Goal: Task Accomplishment & Management: Complete application form

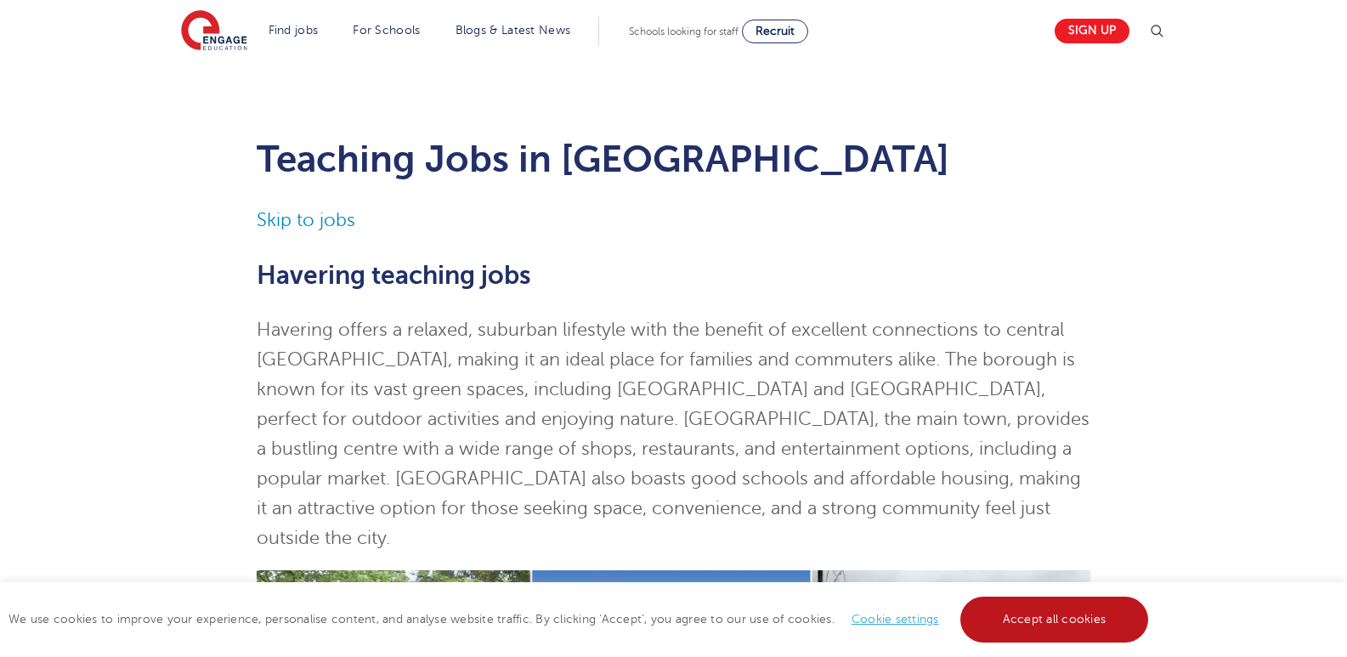
click at [1014, 613] on link "Accept all cookies" at bounding box center [1054, 619] width 189 height 46
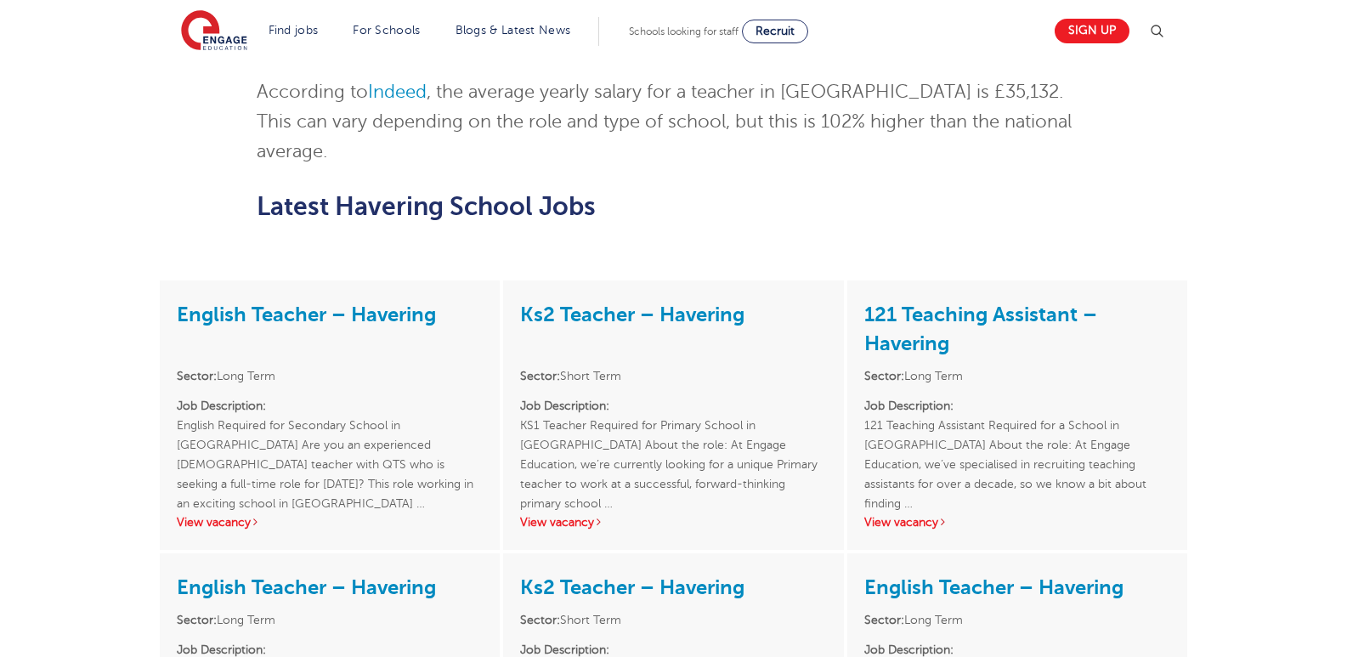
scroll to position [2719, 0]
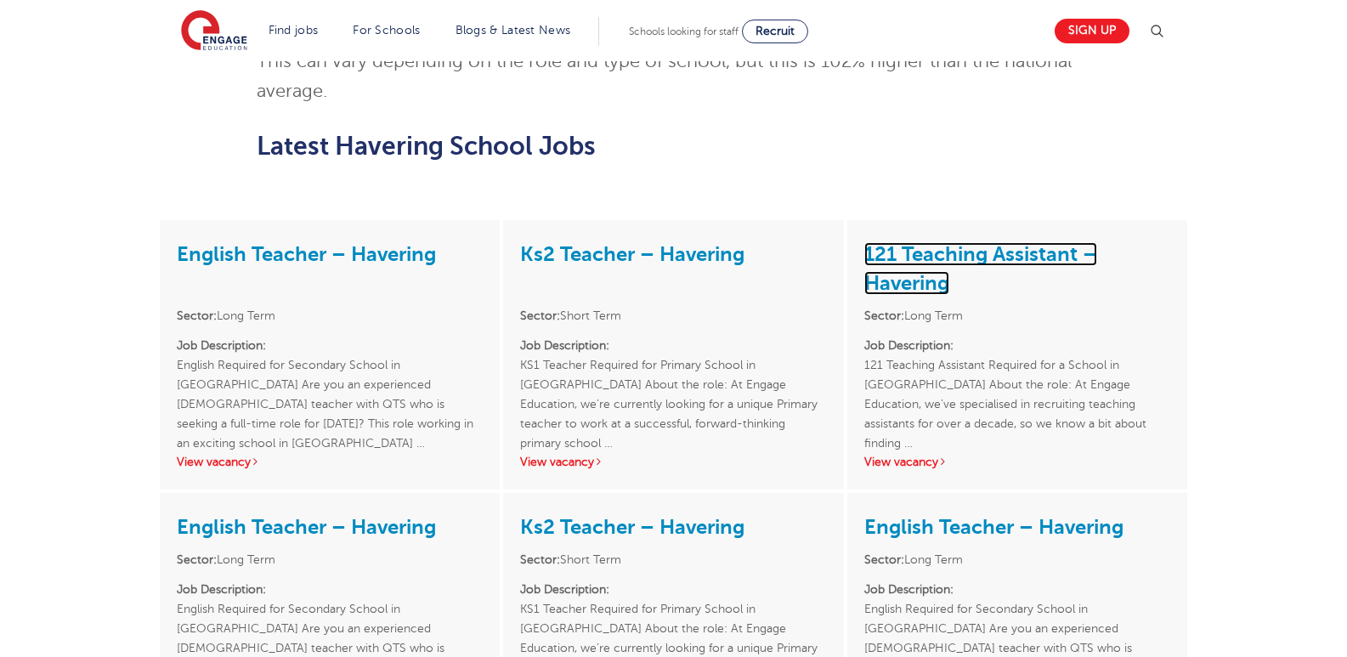
click at [917, 242] on link "121 Teaching Assistant – Havering" at bounding box center [980, 268] width 233 height 53
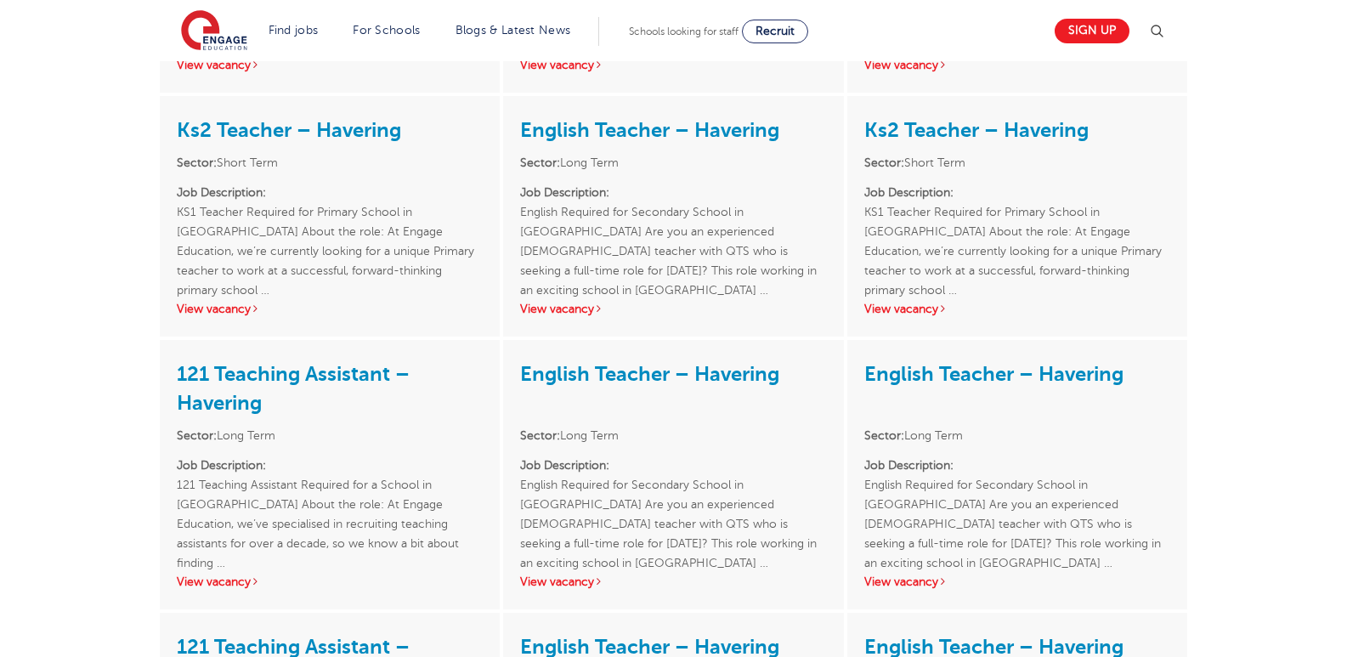
scroll to position [3667, 0]
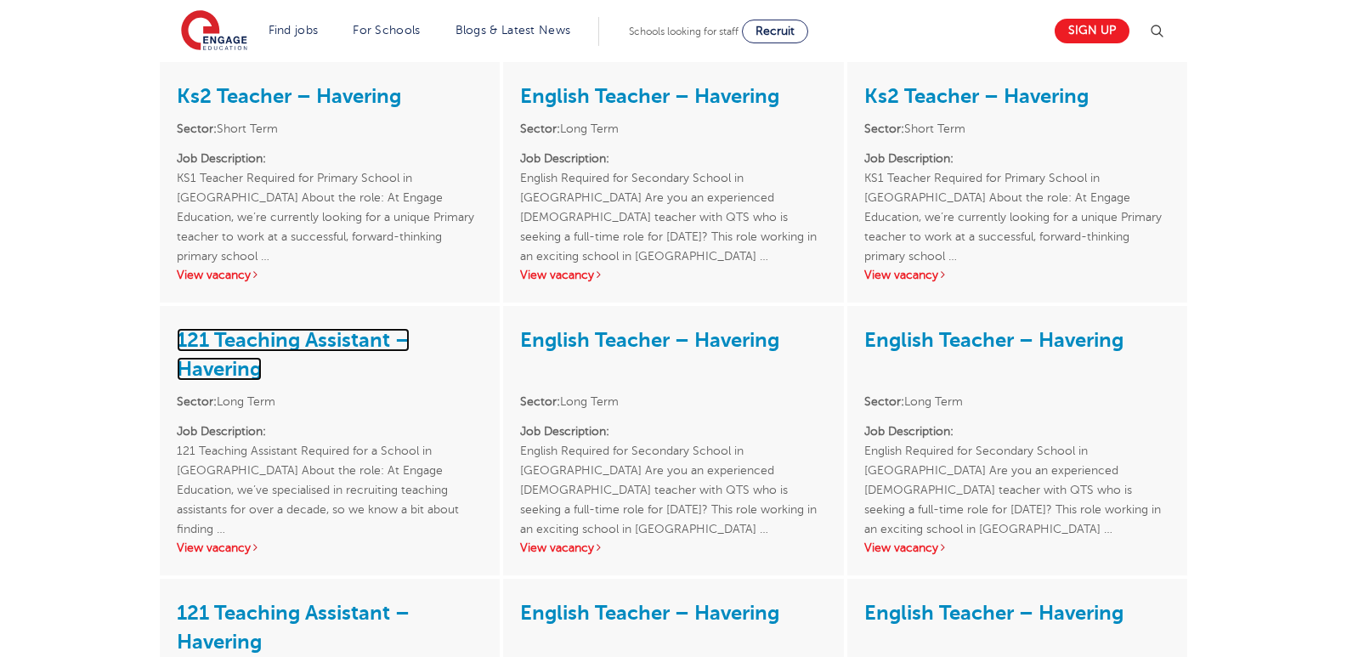
click at [218, 328] on link "121 Teaching Assistant – Havering" at bounding box center [293, 354] width 233 height 53
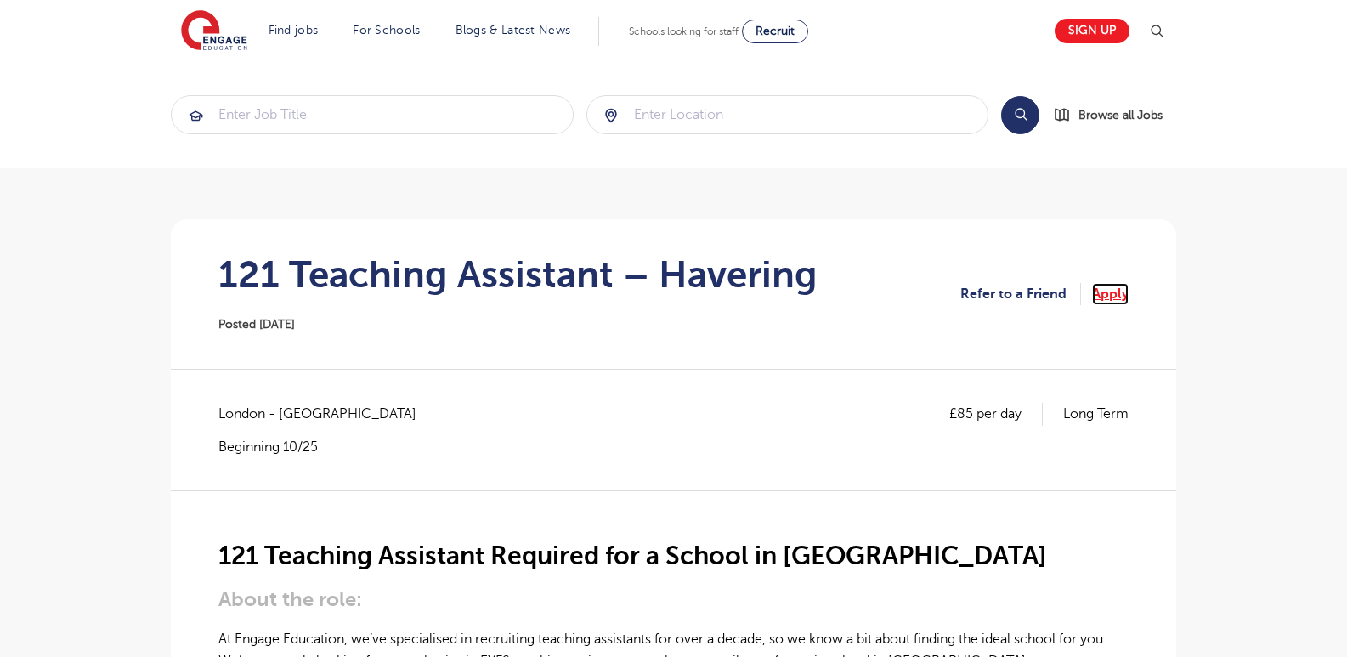
click at [1120, 294] on link "Apply" at bounding box center [1110, 294] width 37 height 22
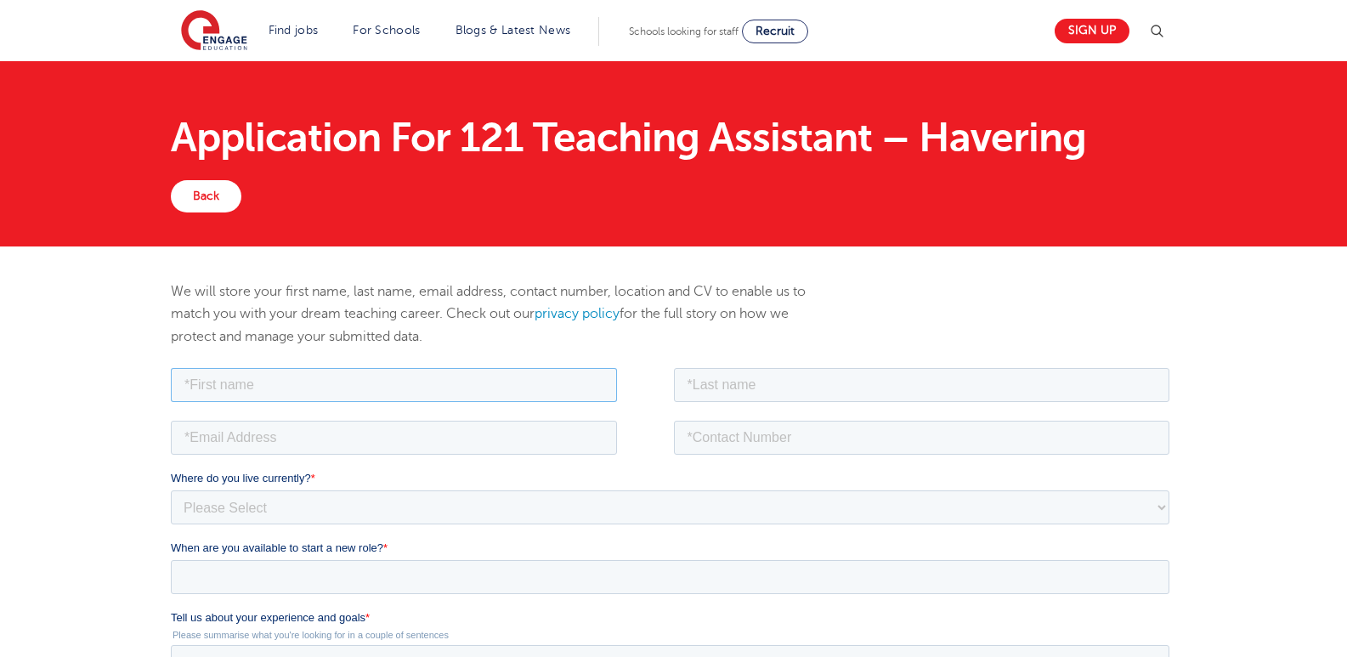
click at [540, 379] on input "text" at bounding box center [394, 384] width 446 height 34
type input "O"
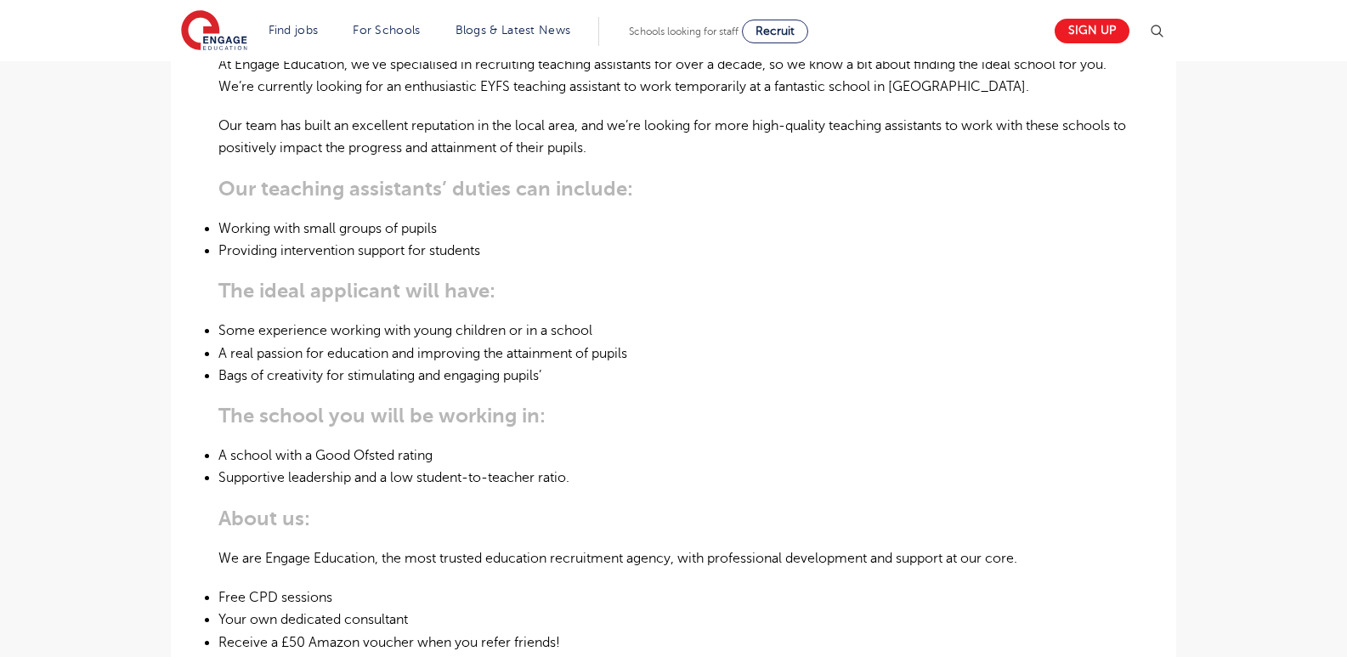
scroll to position [1149, 0]
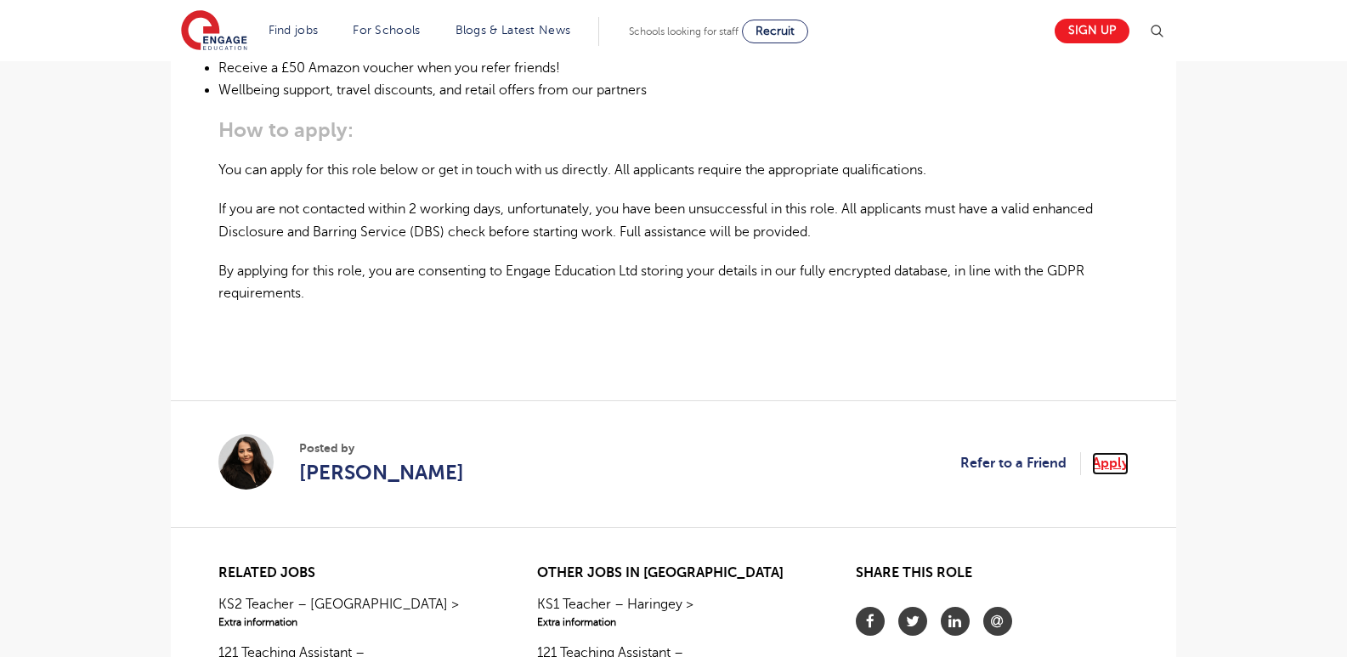
click at [1125, 459] on link "Apply" at bounding box center [1110, 463] width 37 height 22
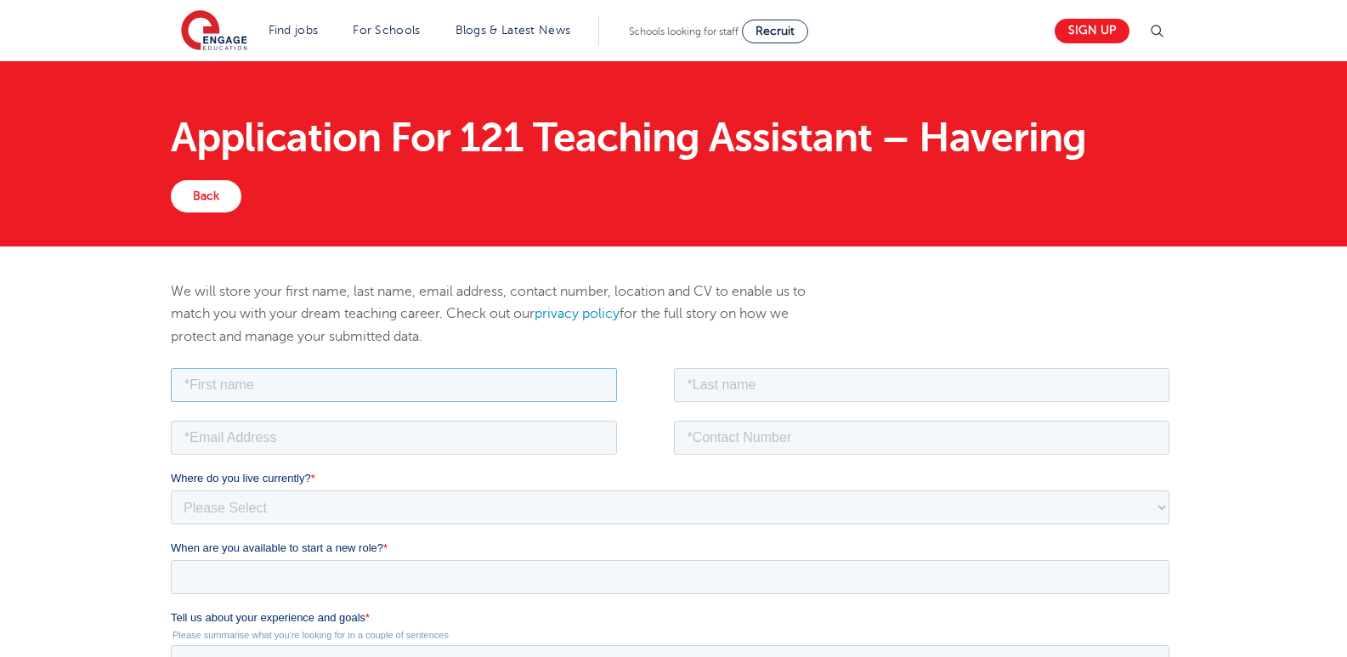
click at [541, 384] on input "text" at bounding box center [394, 384] width 446 height 34
type input "[PERSON_NAME]"
click at [741, 362] on div "We will store your first name, last name, email address, contact number, locati…" at bounding box center [501, 322] width 687 height 84
click at [734, 382] on input "text" at bounding box center [922, 384] width 496 height 34
type input "Ogunbodede"
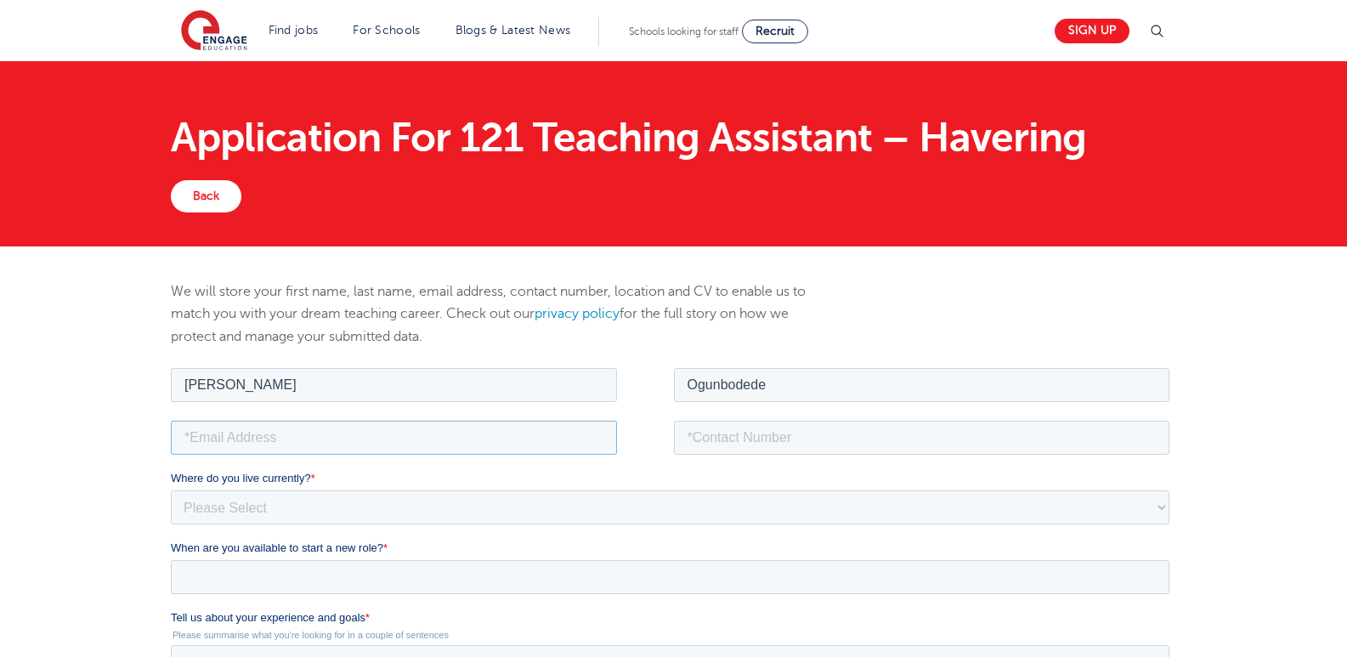
click at [457, 440] on input "email" at bounding box center [394, 437] width 446 height 34
type input "[EMAIL_ADDRESS][DOMAIN_NAME]"
click at [730, 432] on input "tel" at bounding box center [922, 437] width 496 height 34
type input "[PHONE_NUMBER]"
click at [590, 498] on select "Please Select [GEOGRAPHIC_DATA] [GEOGRAPHIC_DATA] [GEOGRAPHIC_DATA] [GEOGRAPHIC…" at bounding box center [670, 506] width 998 height 34
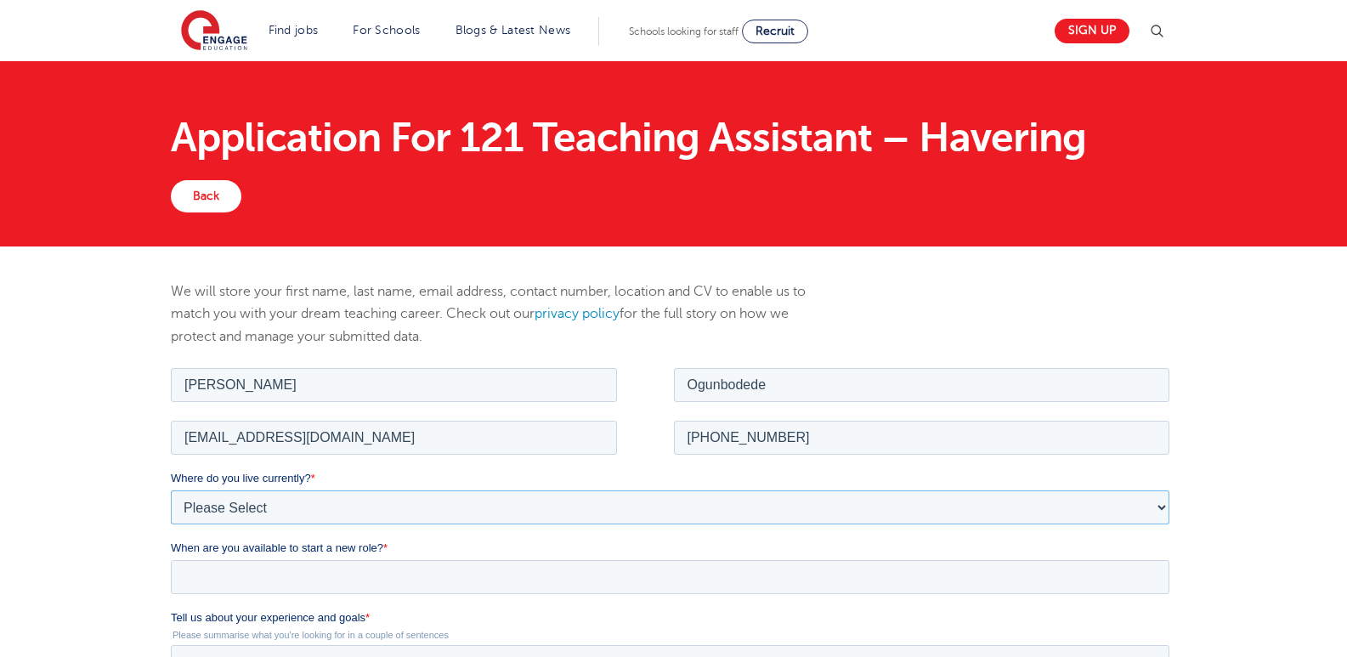
select select "UK"
click at [171, 489] on select "Please Select [GEOGRAPHIC_DATA] [GEOGRAPHIC_DATA] [GEOGRAPHIC_DATA] [GEOGRAPHIC…" at bounding box center [670, 506] width 998 height 34
click at [495, 553] on label "Where do you live in the [GEOGRAPHIC_DATA]? *" at bounding box center [673, 547] width 1005 height 17
click at [495, 559] on select "Please Select Overseas [GEOGRAPHIC_DATA] [GEOGRAPHIC_DATA] [GEOGRAPHIC_DATA] [G…" at bounding box center [670, 576] width 998 height 34
click at [590, 571] on select "Please Select Overseas [GEOGRAPHIC_DATA] [GEOGRAPHIC_DATA] [GEOGRAPHIC_DATA] [G…" at bounding box center [670, 576] width 998 height 34
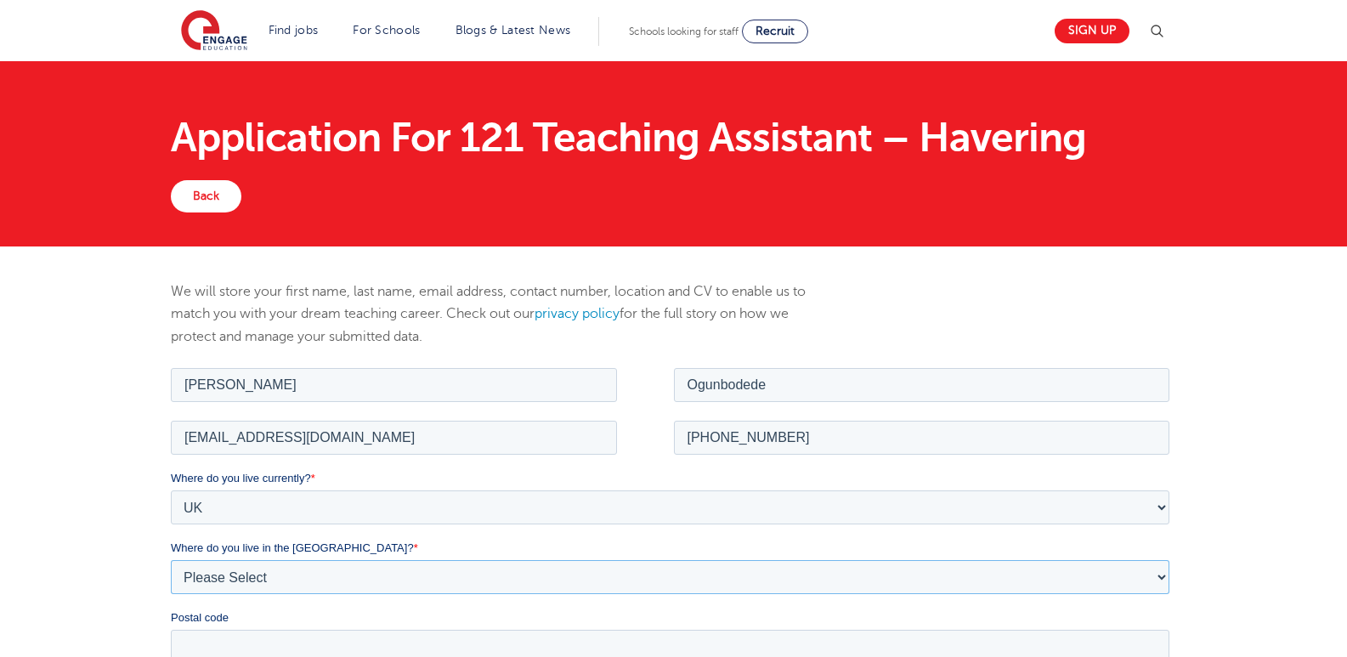
click at [171, 559] on select "Please Select Overseas [GEOGRAPHIC_DATA] [GEOGRAPHIC_DATA] [GEOGRAPHIC_DATA] [G…" at bounding box center [670, 576] width 998 height 34
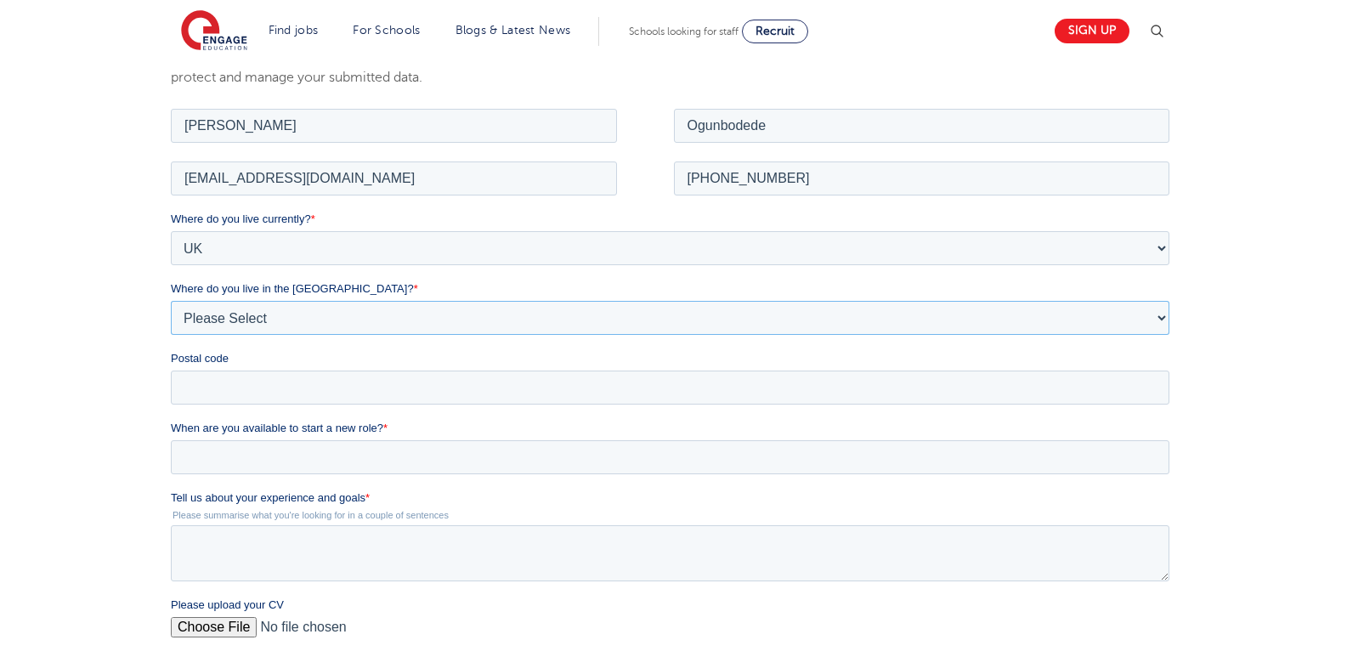
scroll to position [272, 0]
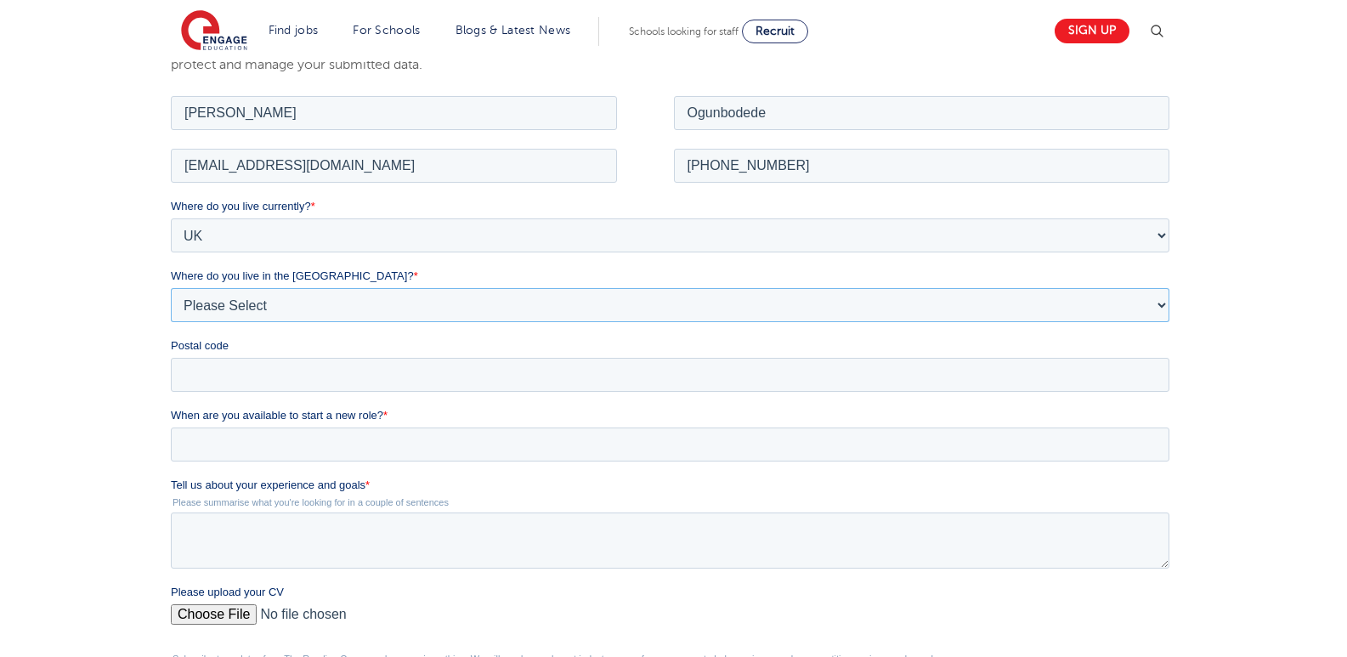
click at [1076, 304] on select "Please Select Overseas [GEOGRAPHIC_DATA] [GEOGRAPHIC_DATA] [GEOGRAPHIC_DATA] [G…" at bounding box center [670, 304] width 998 height 34
click at [171, 287] on select "Please Select Overseas [GEOGRAPHIC_DATA] [GEOGRAPHIC_DATA] [GEOGRAPHIC_DATA] [G…" at bounding box center [670, 304] width 998 height 34
click at [1035, 281] on label "Where do you live in the [GEOGRAPHIC_DATA]? *" at bounding box center [673, 275] width 1005 height 17
click at [1035, 287] on select "Please Select Overseas [GEOGRAPHIC_DATA] [GEOGRAPHIC_DATA] [GEOGRAPHIC_DATA] [G…" at bounding box center [670, 304] width 998 height 34
click at [989, 315] on select "Please Select Overseas [GEOGRAPHIC_DATA] [GEOGRAPHIC_DATA] [GEOGRAPHIC_DATA] [G…" at bounding box center [670, 304] width 998 height 34
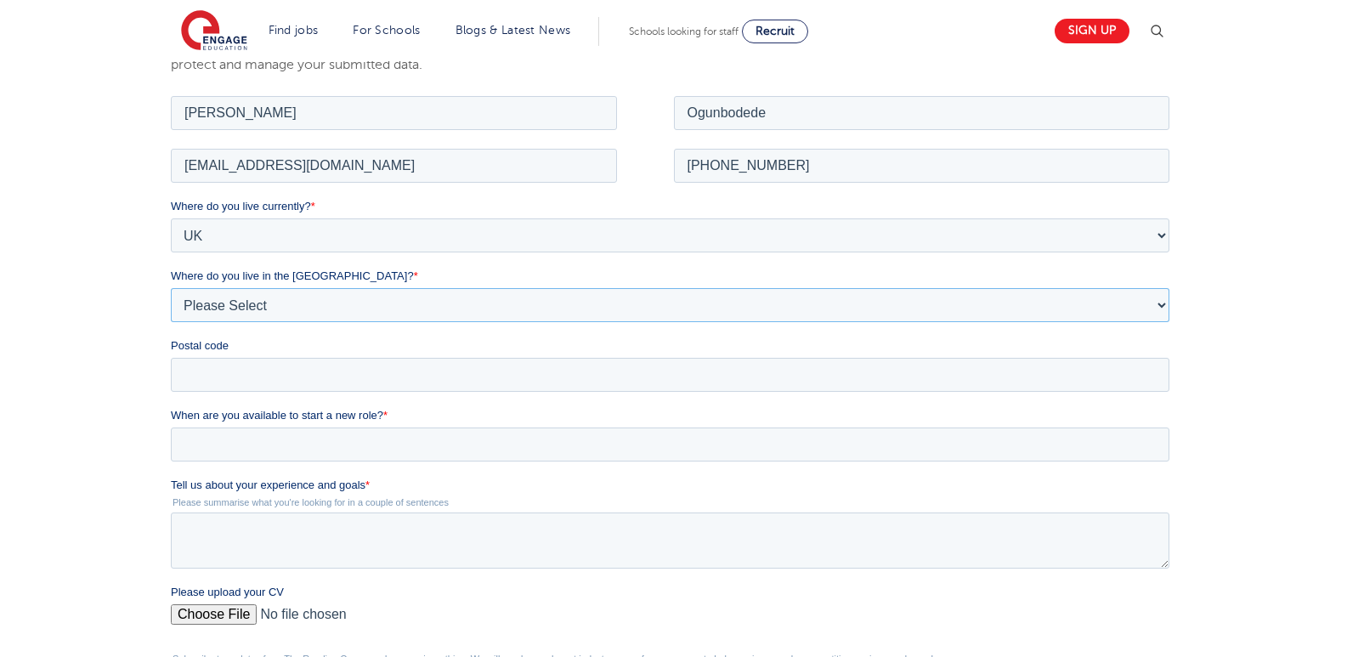
select select "[GEOGRAPHIC_DATA]"
click at [171, 287] on select "Please Select Overseas [GEOGRAPHIC_DATA] [GEOGRAPHIC_DATA] [GEOGRAPHIC_DATA] [G…" at bounding box center [670, 304] width 998 height 34
click at [589, 379] on input "Postal code" at bounding box center [670, 374] width 998 height 34
type input "RM3 9ET"
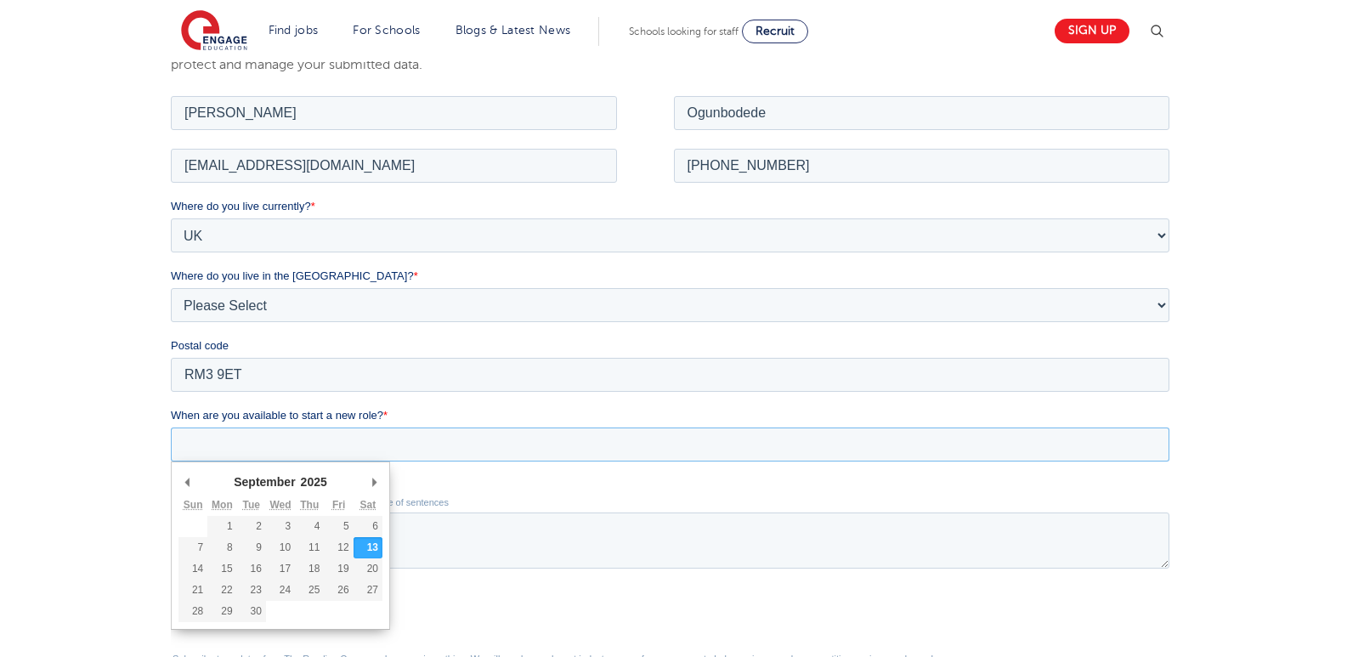
click at [389, 450] on input "When are you available to start a new role? *" at bounding box center [670, 444] width 998 height 34
type div "[DATE]"
type input "[DATE]"
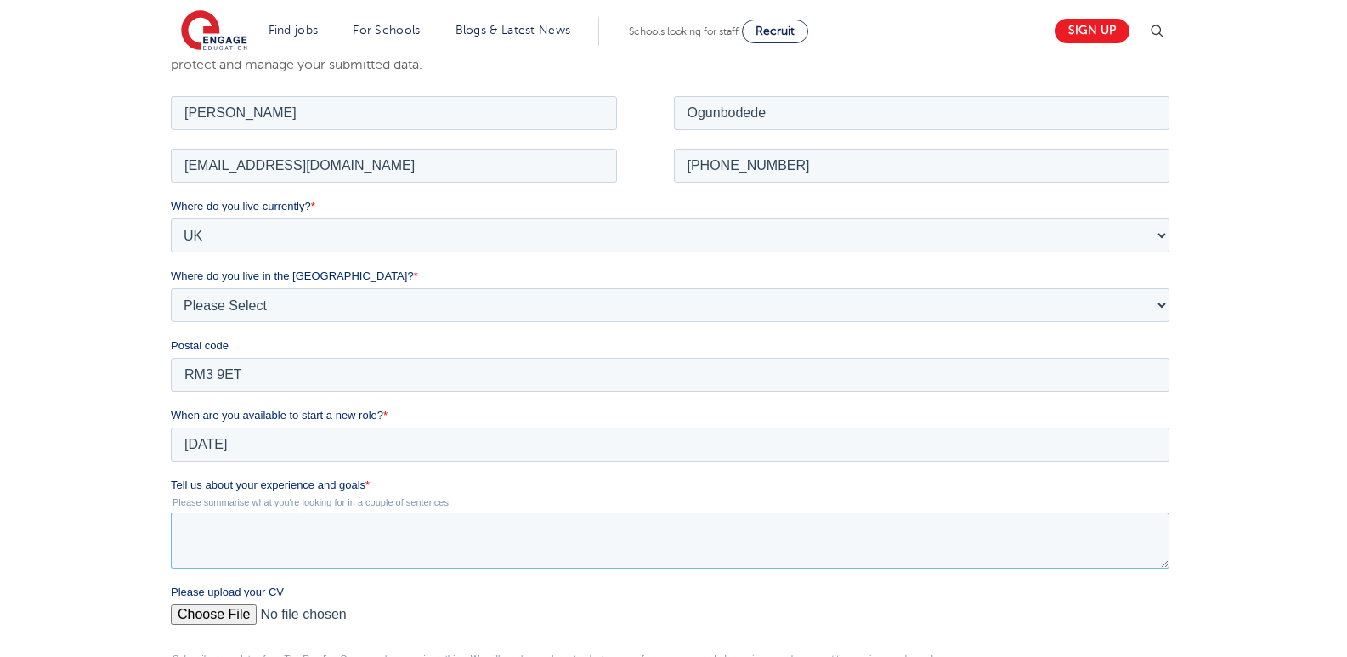
click at [275, 534] on textarea "Tell us about your experience and goals *" at bounding box center [670, 539] width 998 height 56
paste textarea "a passion for education and a commitment to student success. Possess excellent …"
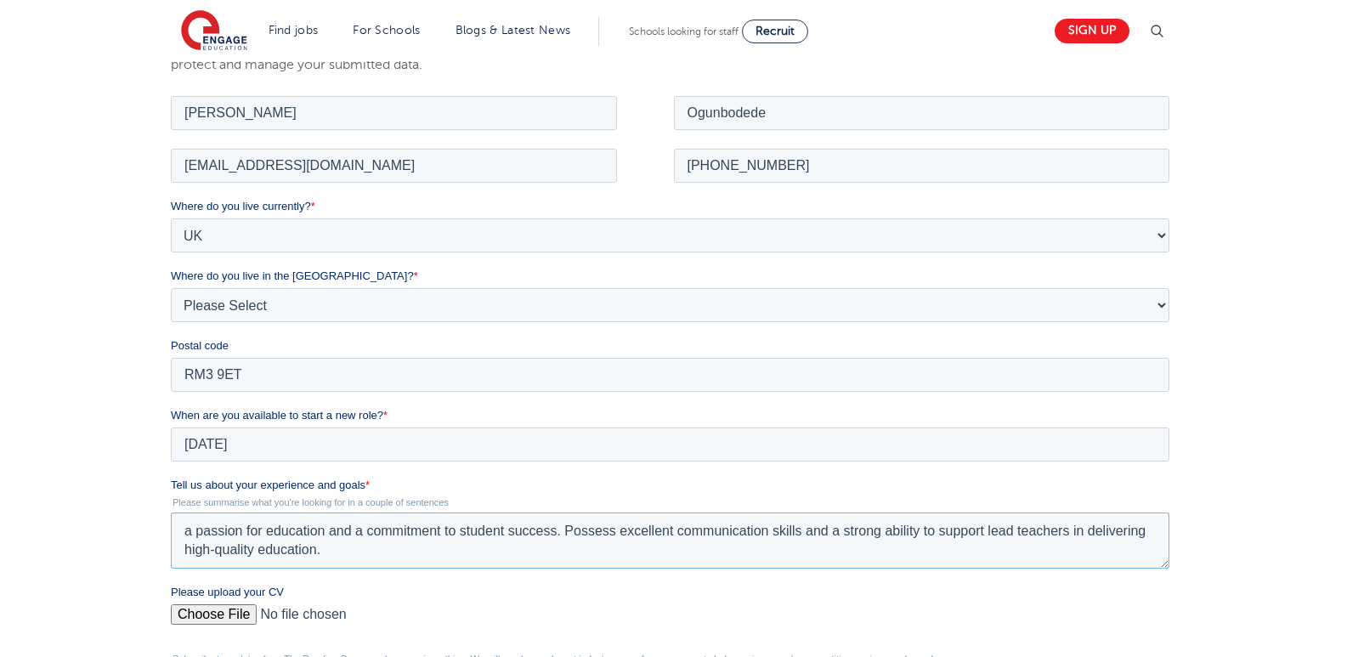
click at [181, 530] on textarea "a passion for education and a commitment to student success. Possess excellent …" at bounding box center [670, 539] width 998 height 56
click at [181, 529] on textarea "a passion for education and a commitment to student success. Possess excellent …" at bounding box center [670, 539] width 998 height 56
click at [421, 559] on textarea "I have a passion for education and a commitment to student success. Possess exc…" at bounding box center [670, 539] width 998 height 56
click at [760, 543] on textarea "I have a passion for education and a commitment to student success. Possess exc…" at bounding box center [670, 539] width 998 height 56
click at [647, 545] on textarea "I have a passion for education and a commitment to student success. Possess exc…" at bounding box center [670, 539] width 998 height 56
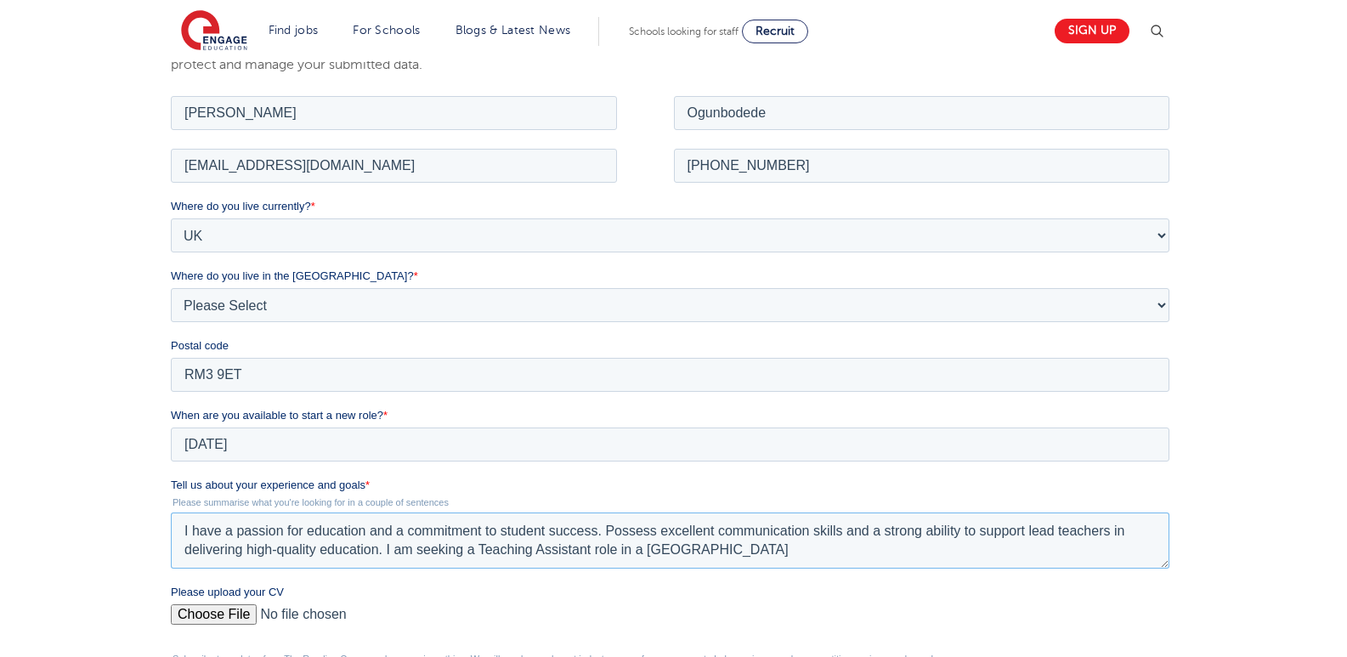
click at [825, 548] on textarea "I have a passion for education and a commitment to student success. Possess exc…" at bounding box center [670, 539] width 998 height 56
type textarea "I have a passion for education and a commitment to student success. Possess exc…"
click at [228, 619] on input "Please upload your CV" at bounding box center [670, 620] width 998 height 34
type input "C:\fakepath\OlubukolaTCV1209.pdf"
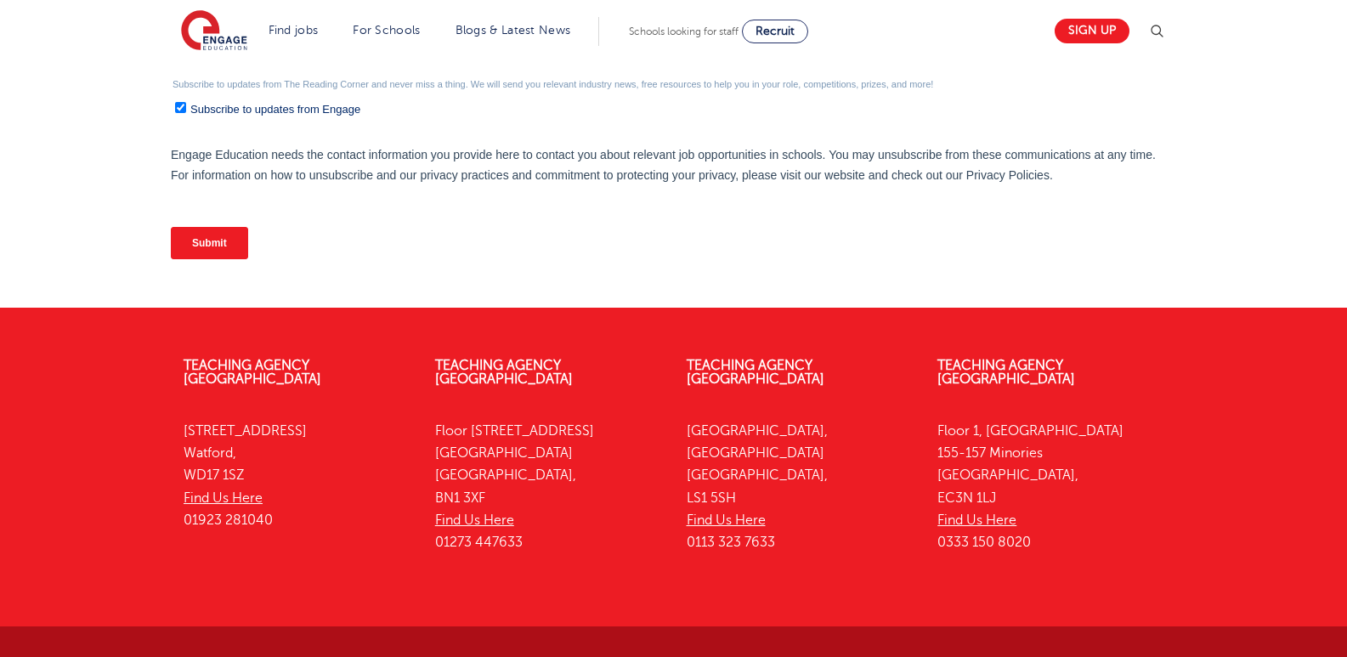
click at [220, 240] on input "Submit" at bounding box center [209, 243] width 77 height 32
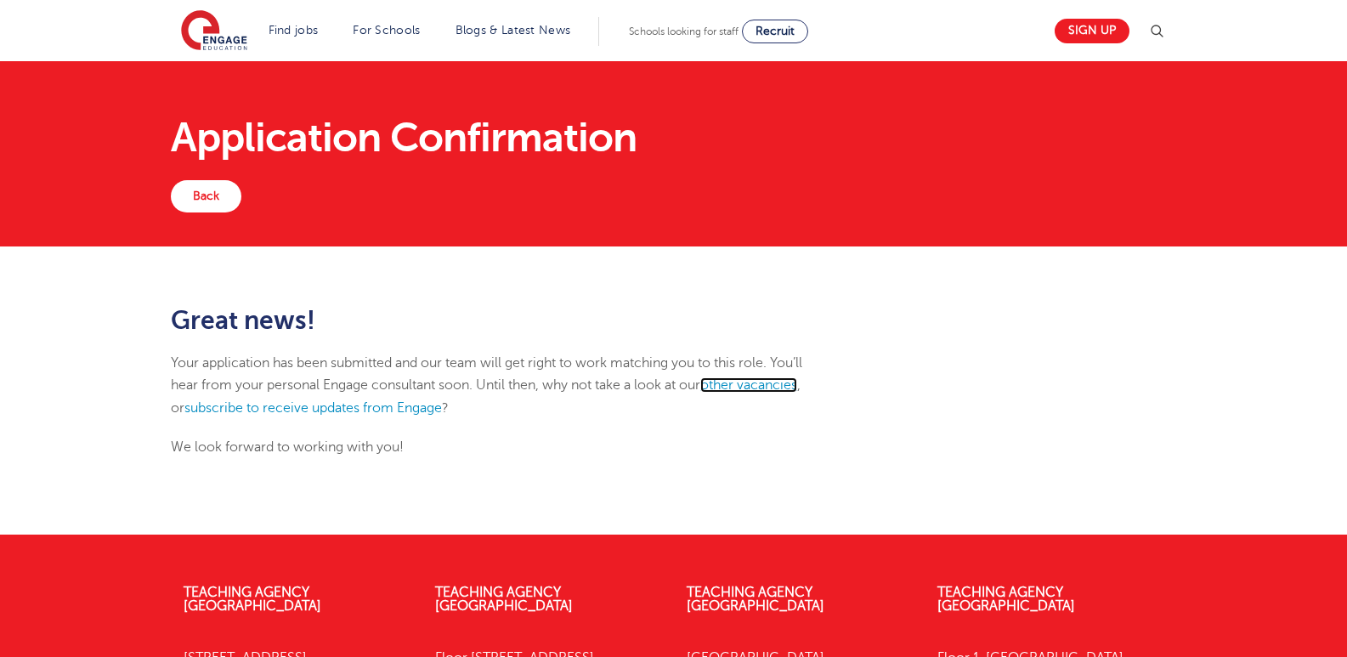
click at [774, 383] on link "other vacancies" at bounding box center [748, 384] width 97 height 15
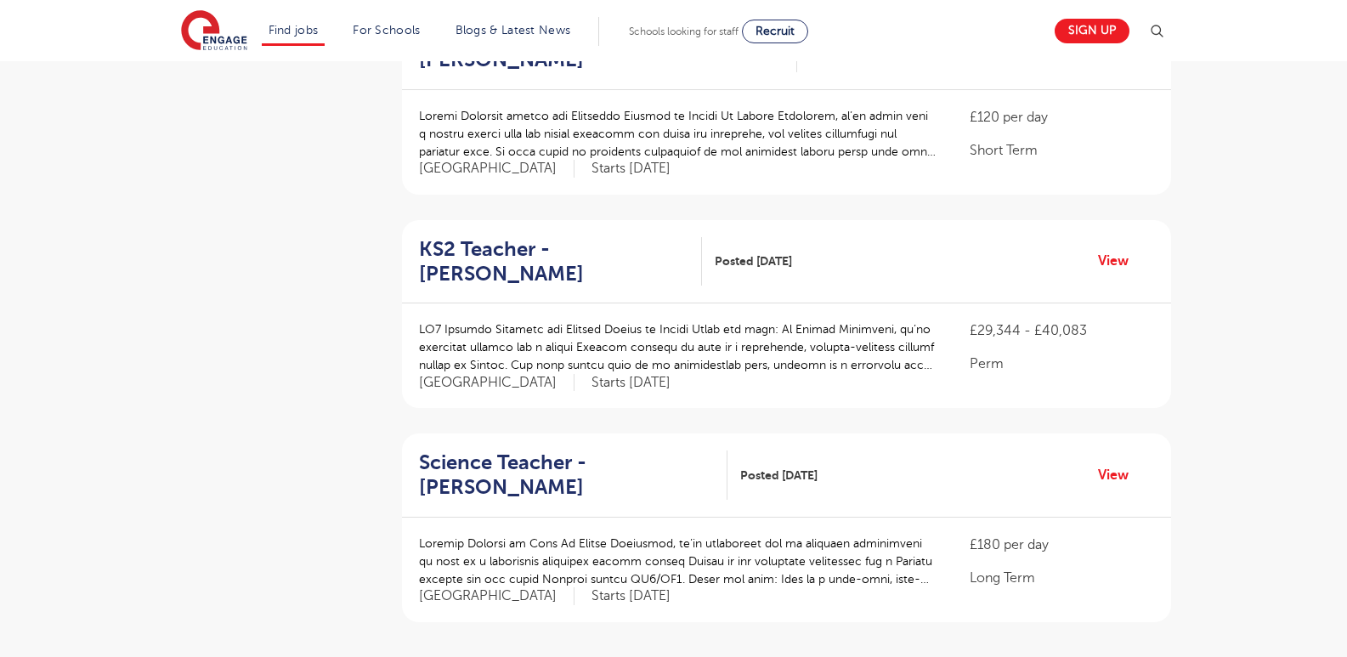
scroll to position [2283, 0]
